Goal: Find specific page/section: Find specific page/section

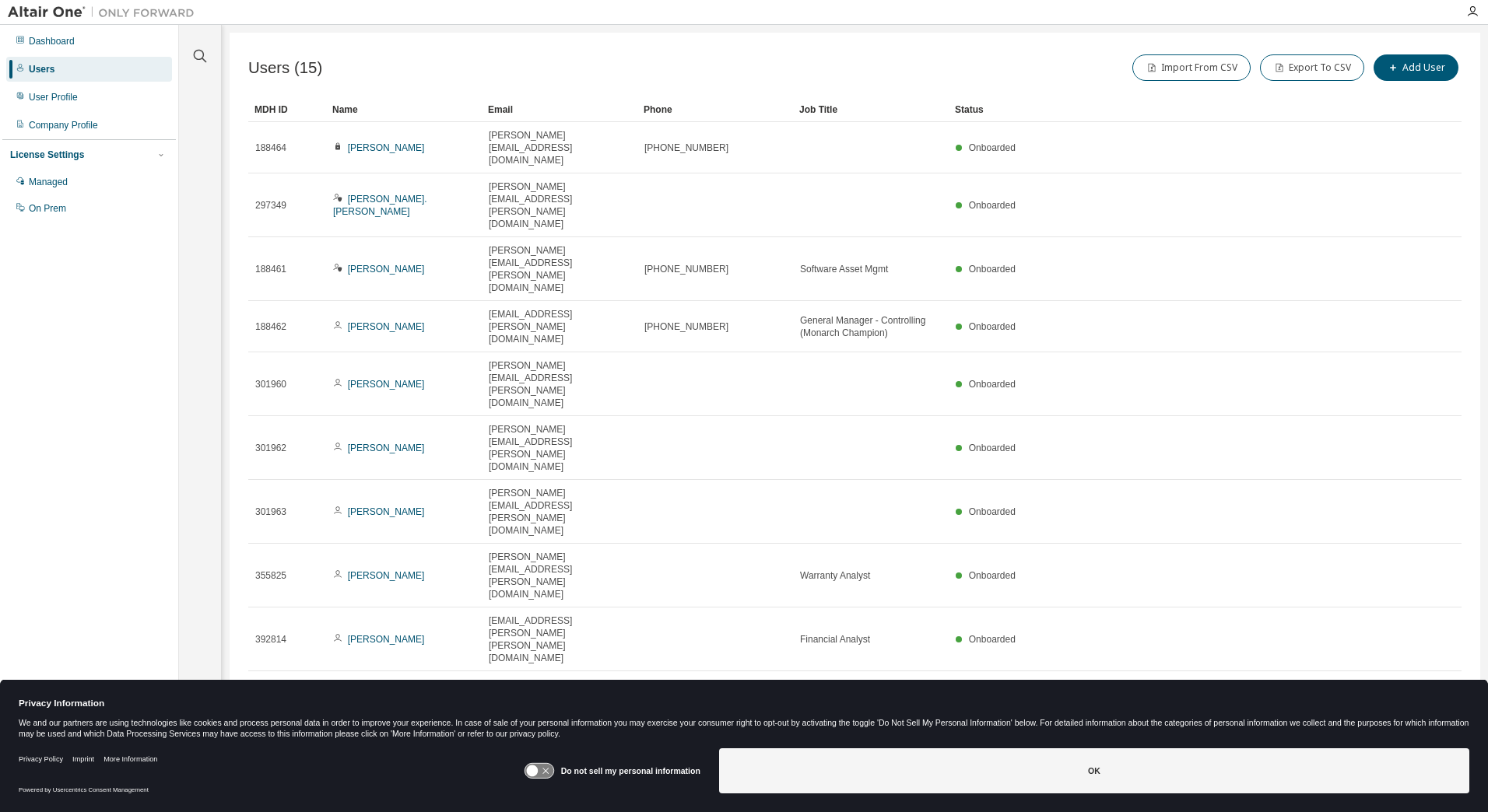
click at [1423, 750] on icon "button" at bounding box center [1422, 754] width 4 height 8
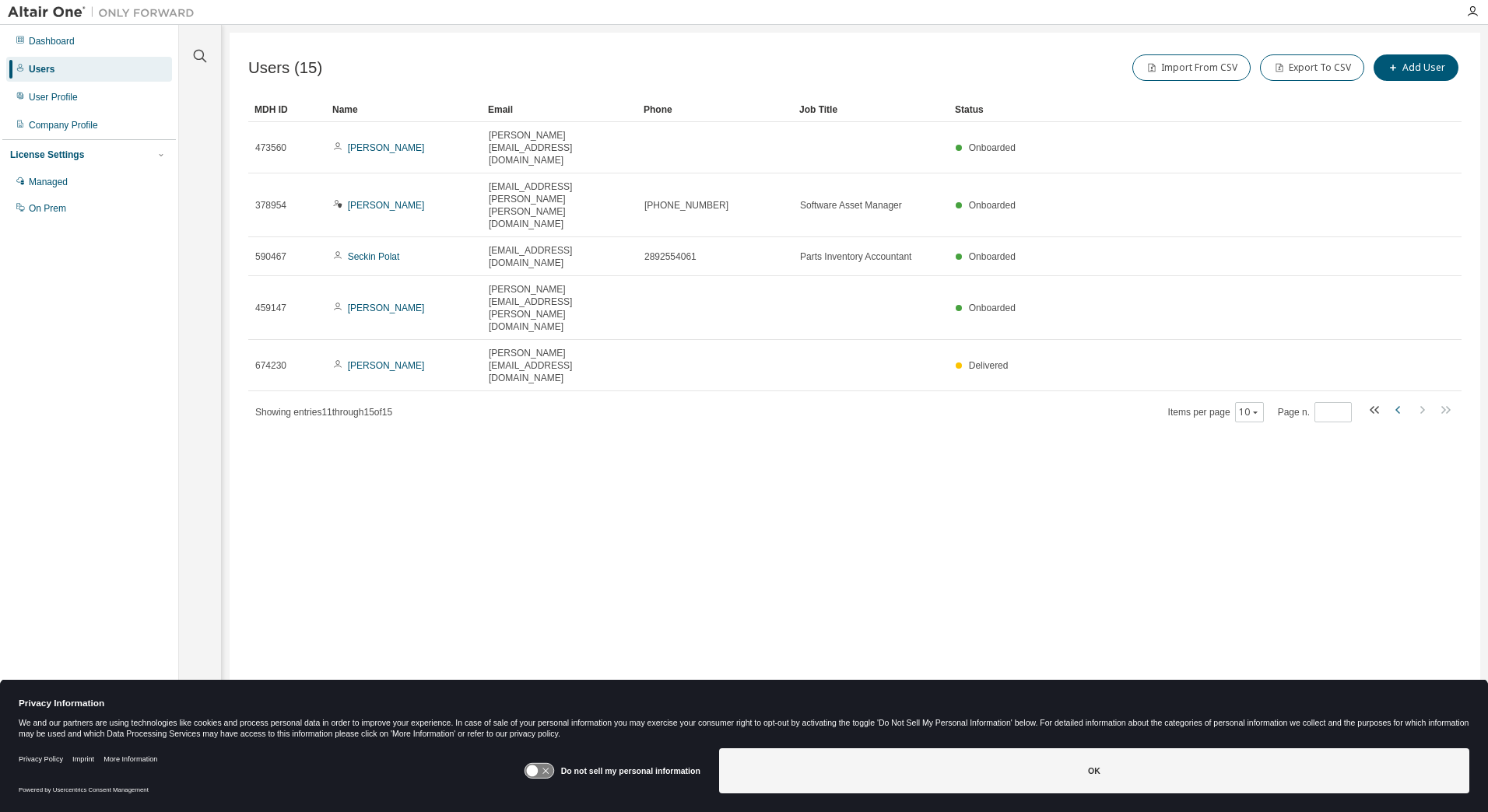
click at [1398, 401] on icon "button" at bounding box center [1398, 410] width 19 height 19
type input "*"
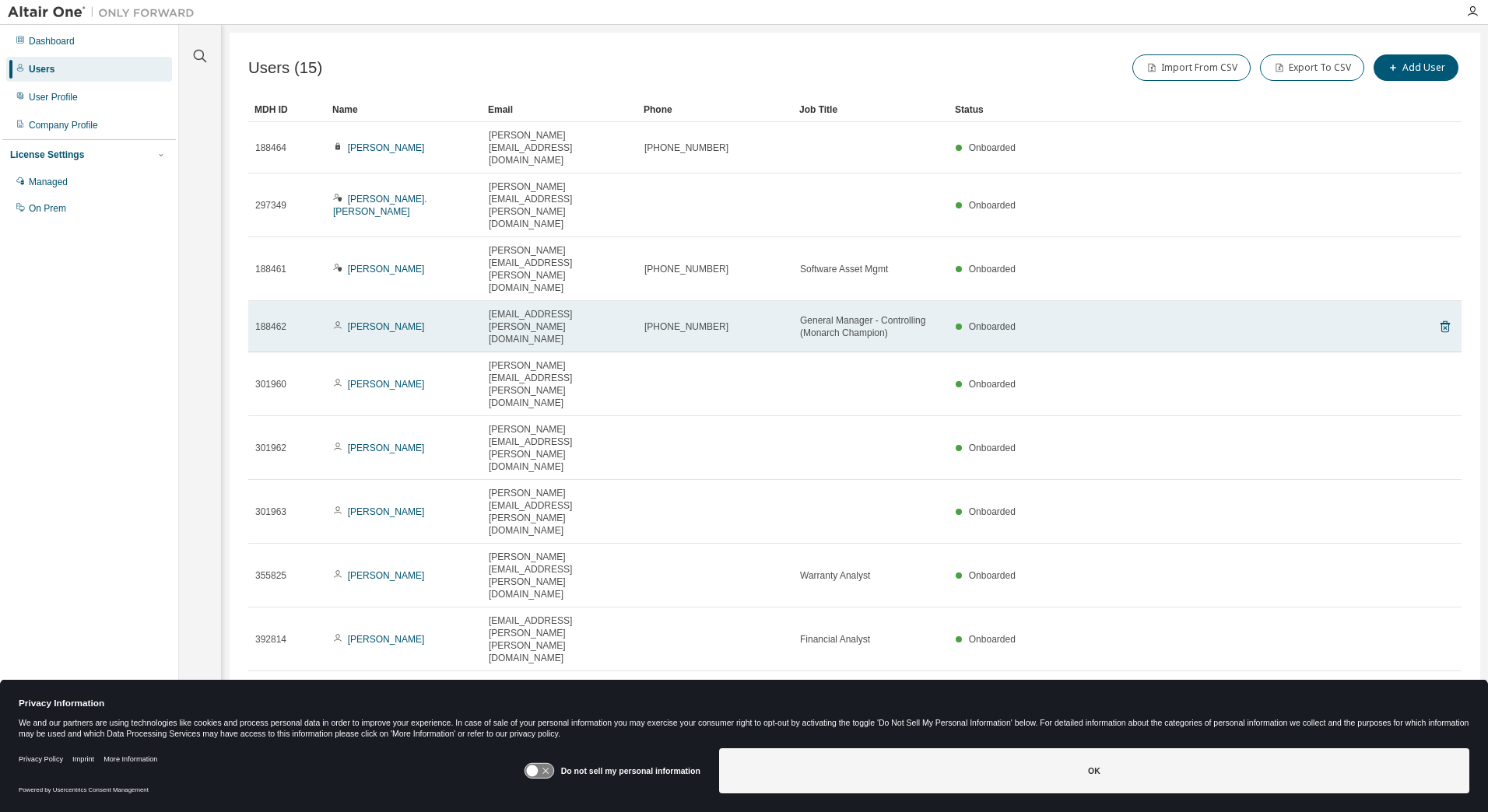
click at [628, 308] on div "milan.bratic@vw.com" at bounding box center [560, 327] width 142 height 37
click at [368, 321] on link "Milan Bratic" at bounding box center [386, 327] width 77 height 11
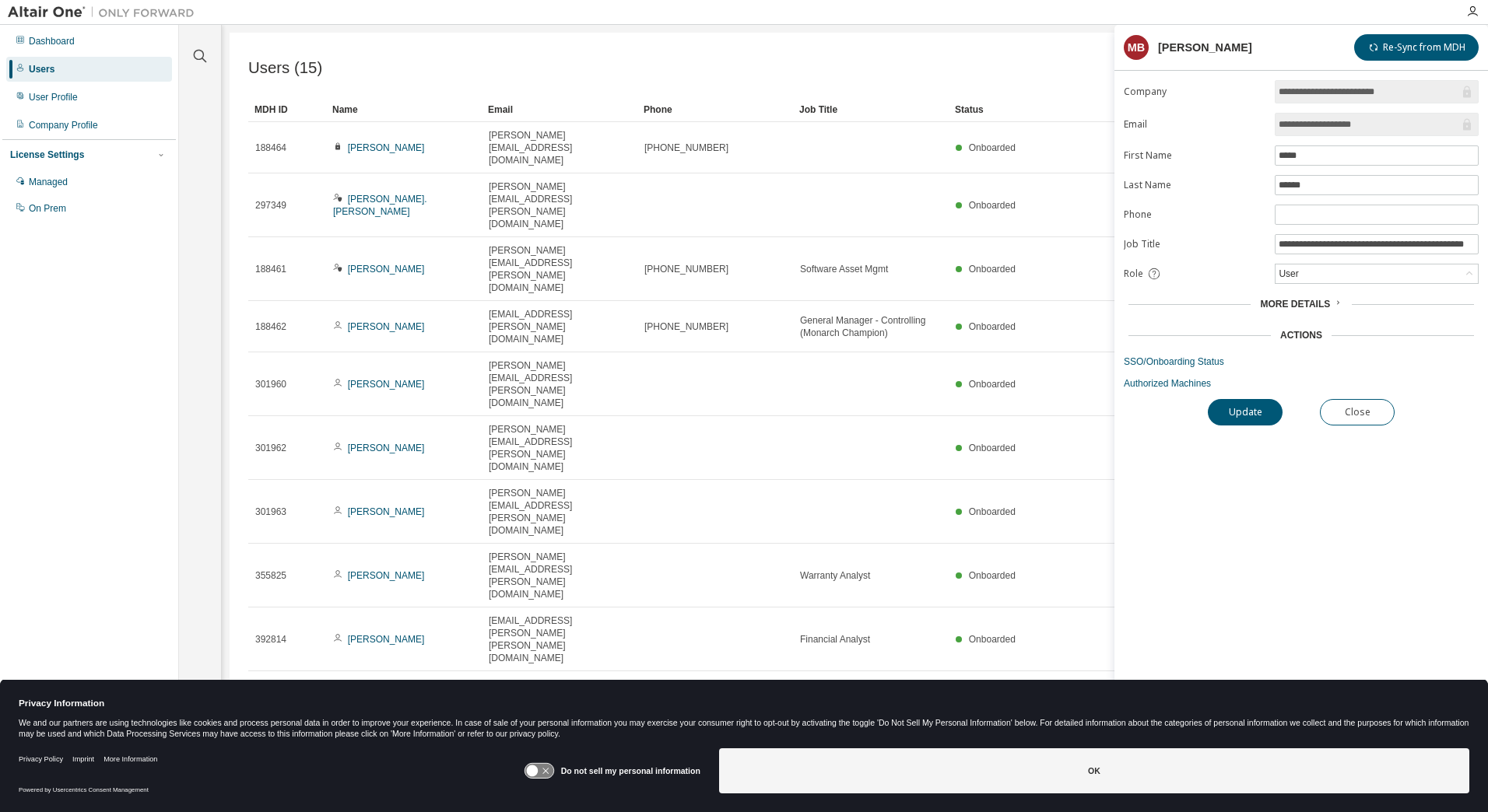
click at [1305, 305] on span "More Details" at bounding box center [1295, 304] width 70 height 11
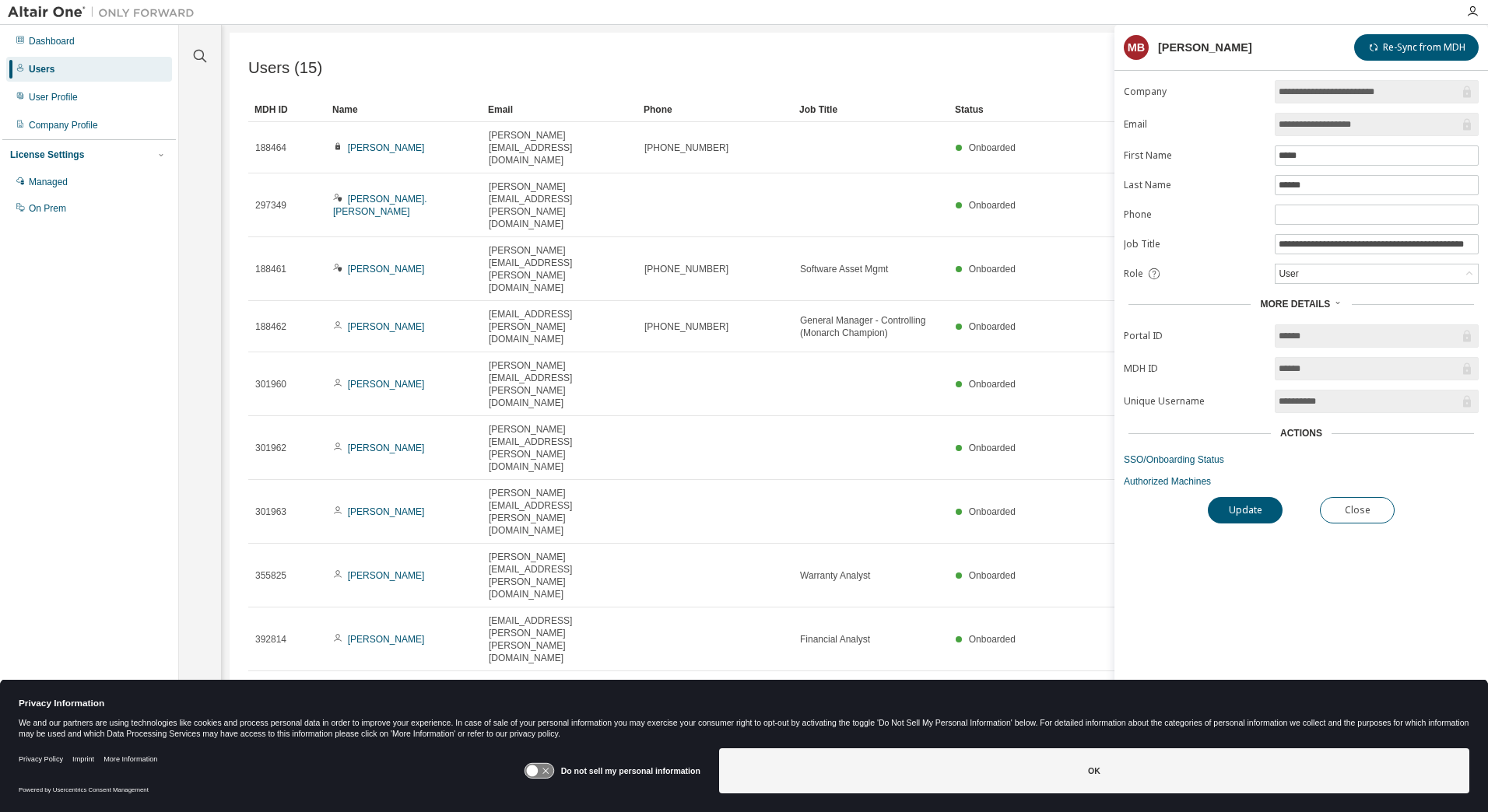
drag, startPoint x: 1359, startPoint y: 400, endPoint x: 1215, endPoint y: 391, distance: 144.3
click at [1215, 391] on form "**********" at bounding box center [1301, 284] width 355 height 407
